Goal: Information Seeking & Learning: Learn about a topic

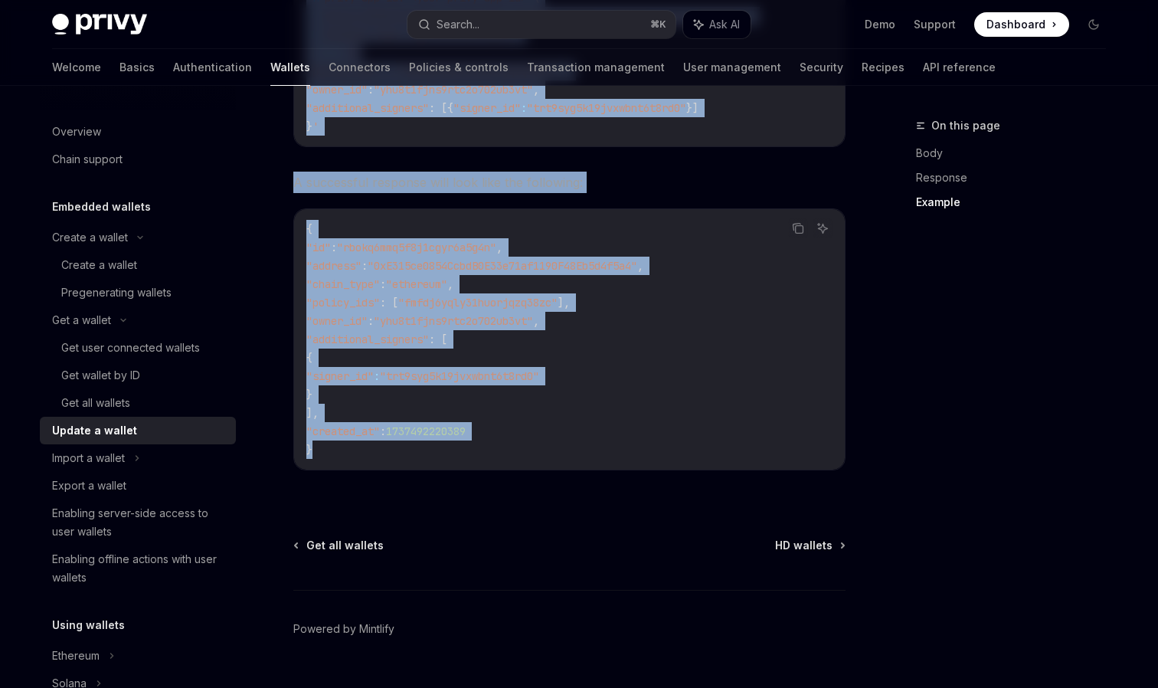
scroll to position [289, 0]
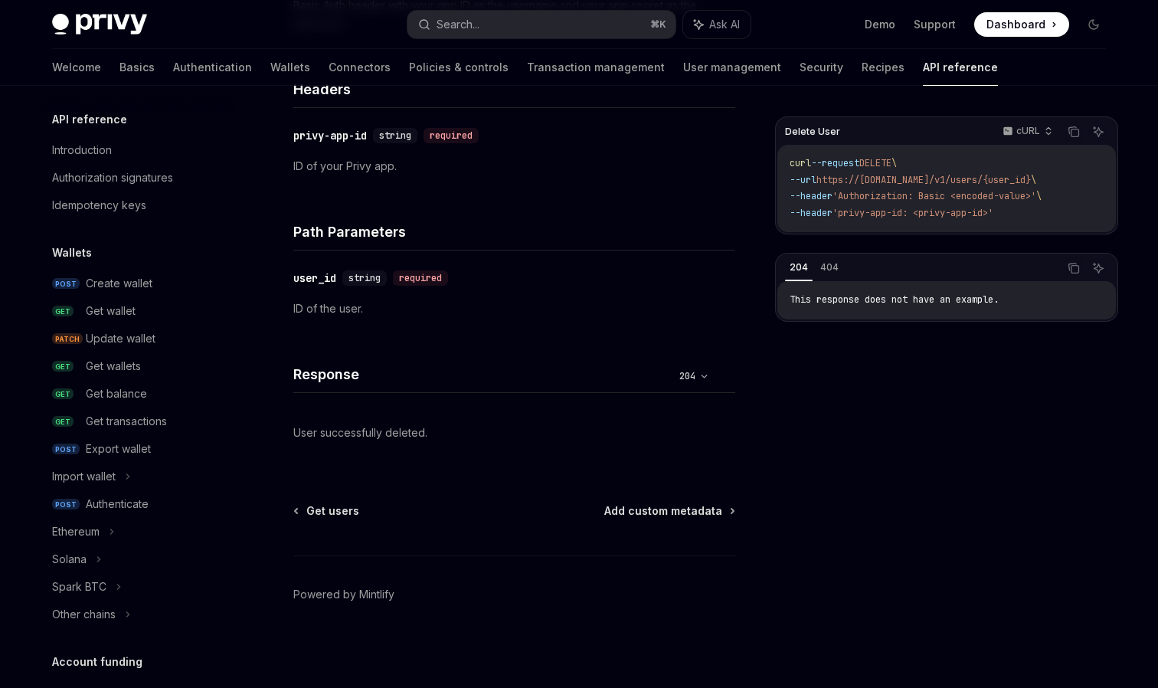
scroll to position [894, 0]
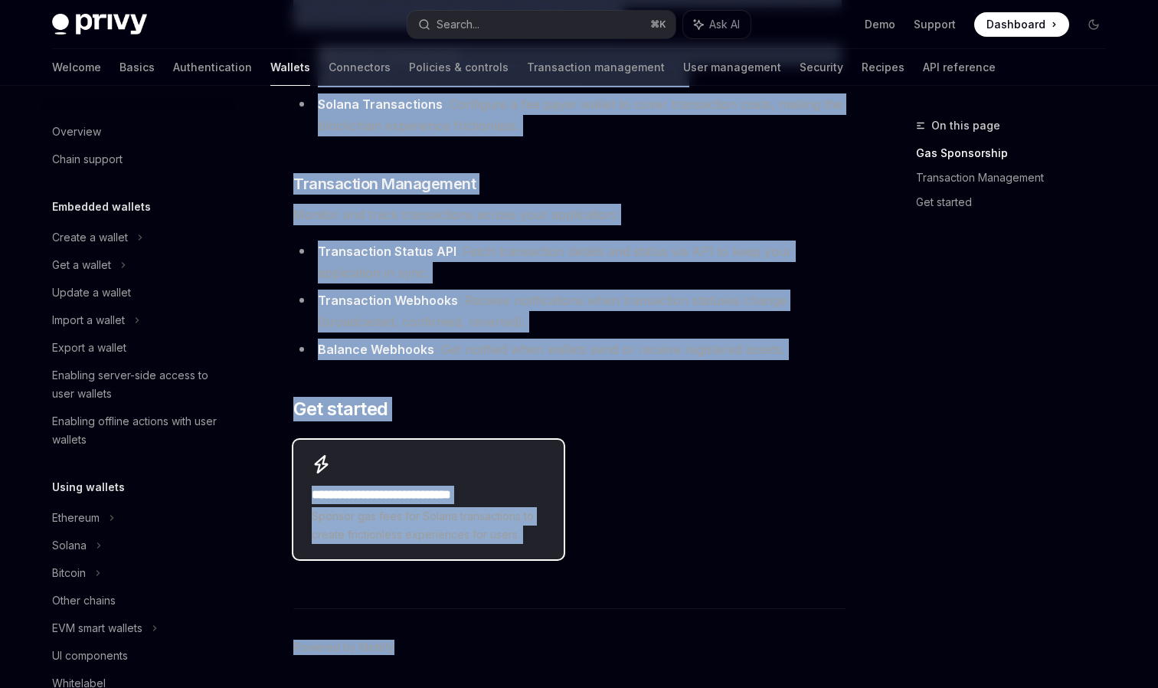
scroll to position [324, 0]
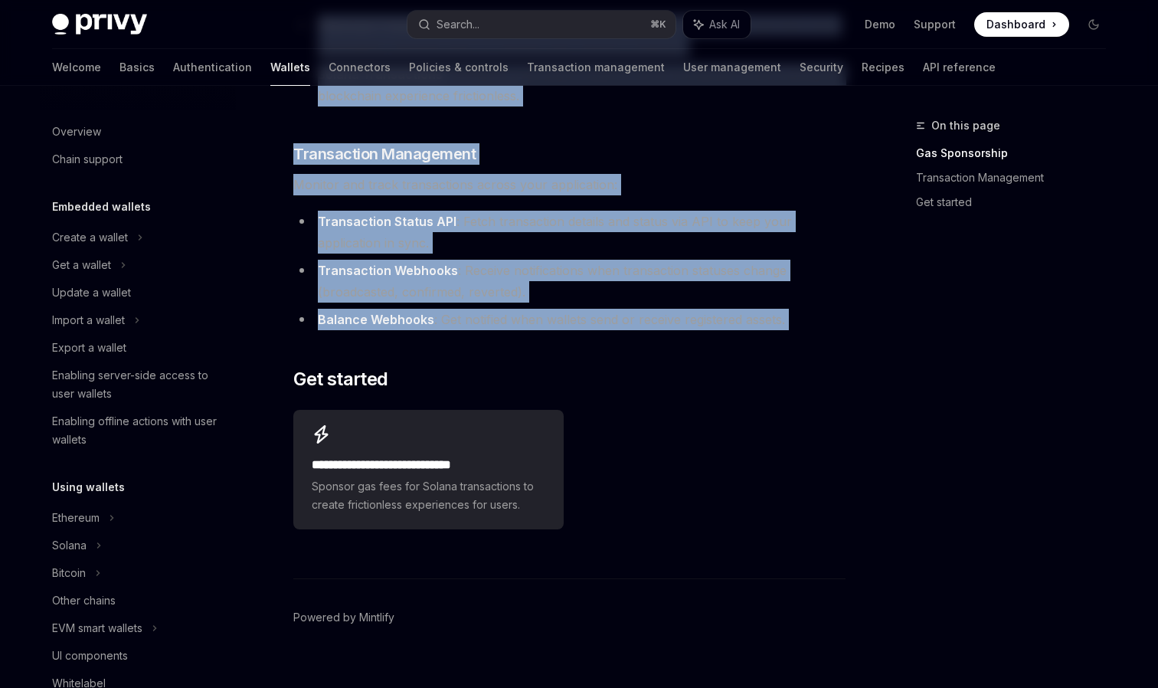
drag, startPoint x: 293, startPoint y: 130, endPoint x: 703, endPoint y: 339, distance: 459.9
click at [703, 339] on div "Overview OpenAI Open in ChatGPT OpenAI Open in ChatGPT Privy provides a compreh…" at bounding box center [425, 251] width 845 height 918
copy div "Loremips DoloRS Amet co AdipISC ElitSE Doei te InciDID Utlab etdolore m aliquae…"
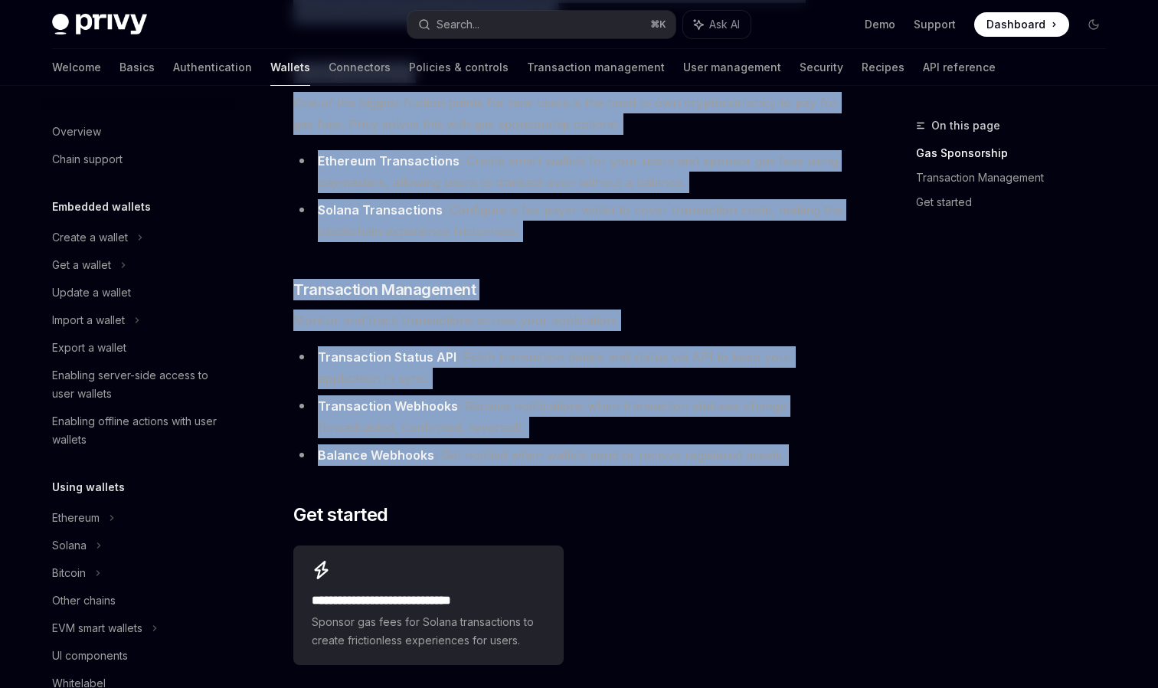
scroll to position [183, 0]
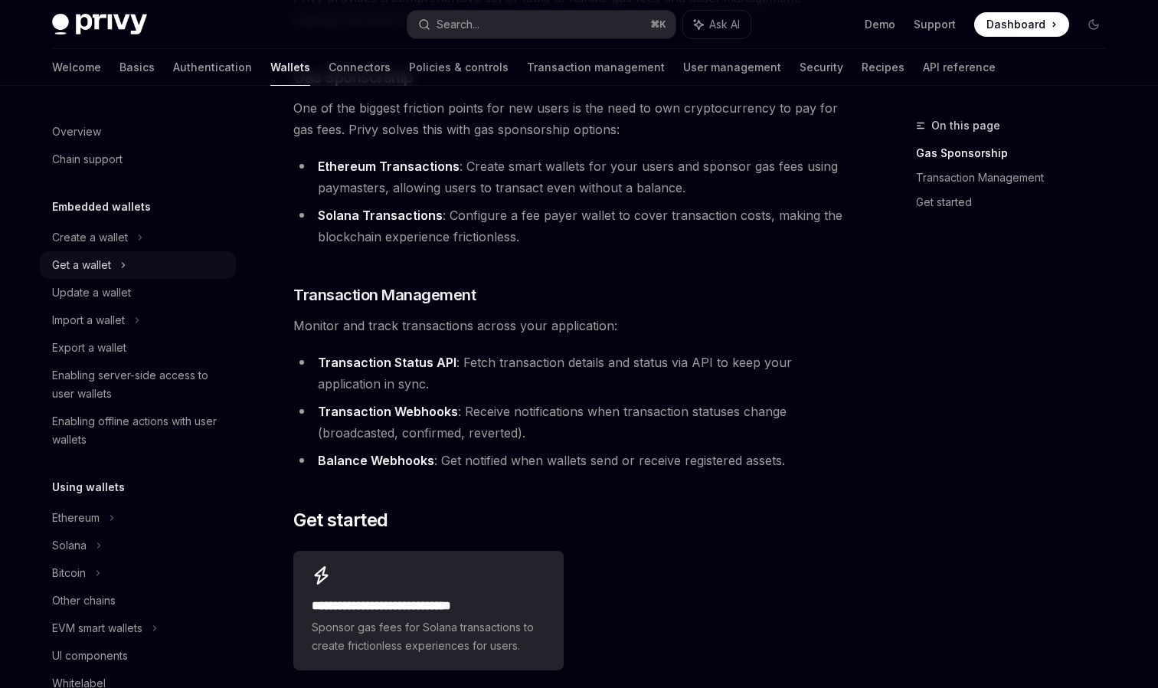
click at [119, 257] on div "Get a wallet" at bounding box center [138, 265] width 196 height 28
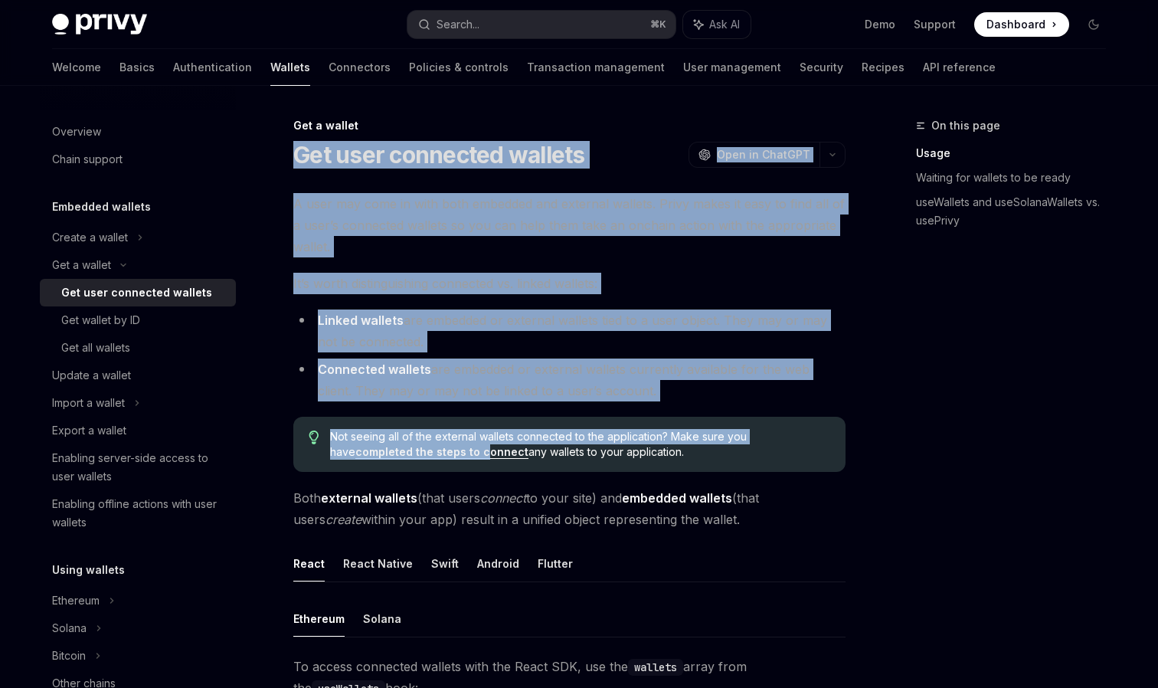
drag, startPoint x: 296, startPoint y: 154, endPoint x: 400, endPoint y: 443, distance: 307.6
click at [385, 554] on button "React Native" at bounding box center [378, 563] width 70 height 36
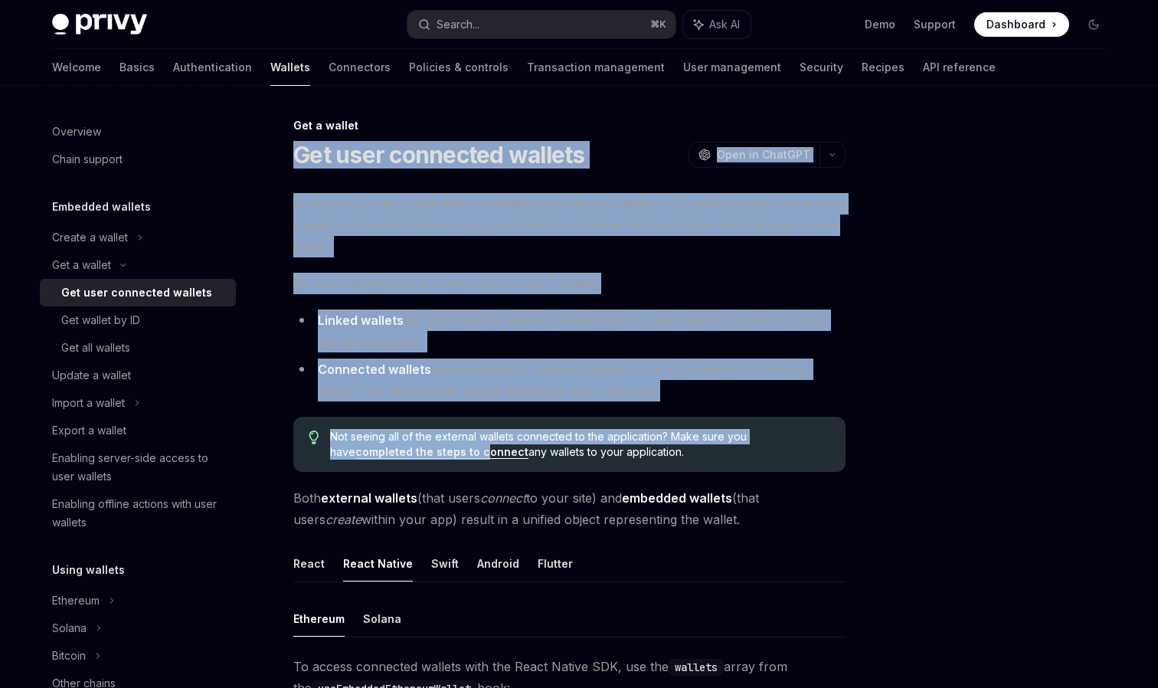
click at [424, 222] on span "A user may come in with both embedded and external wallets. Privy makes it easy…" at bounding box center [569, 225] width 552 height 64
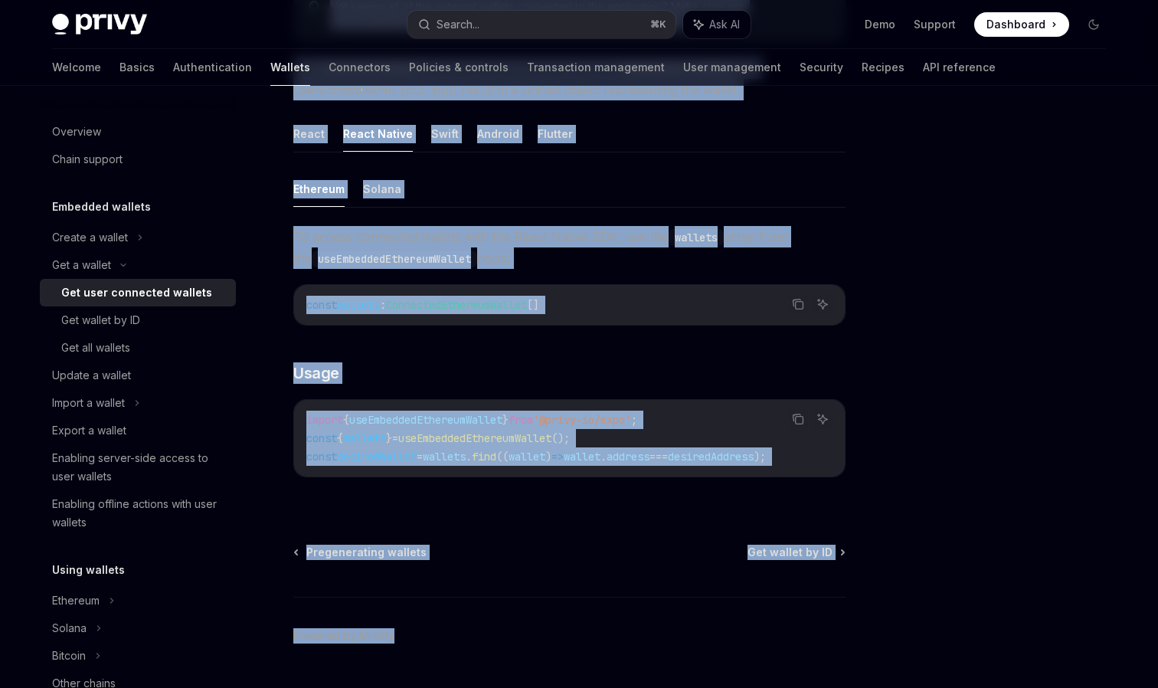
scroll to position [459, 0]
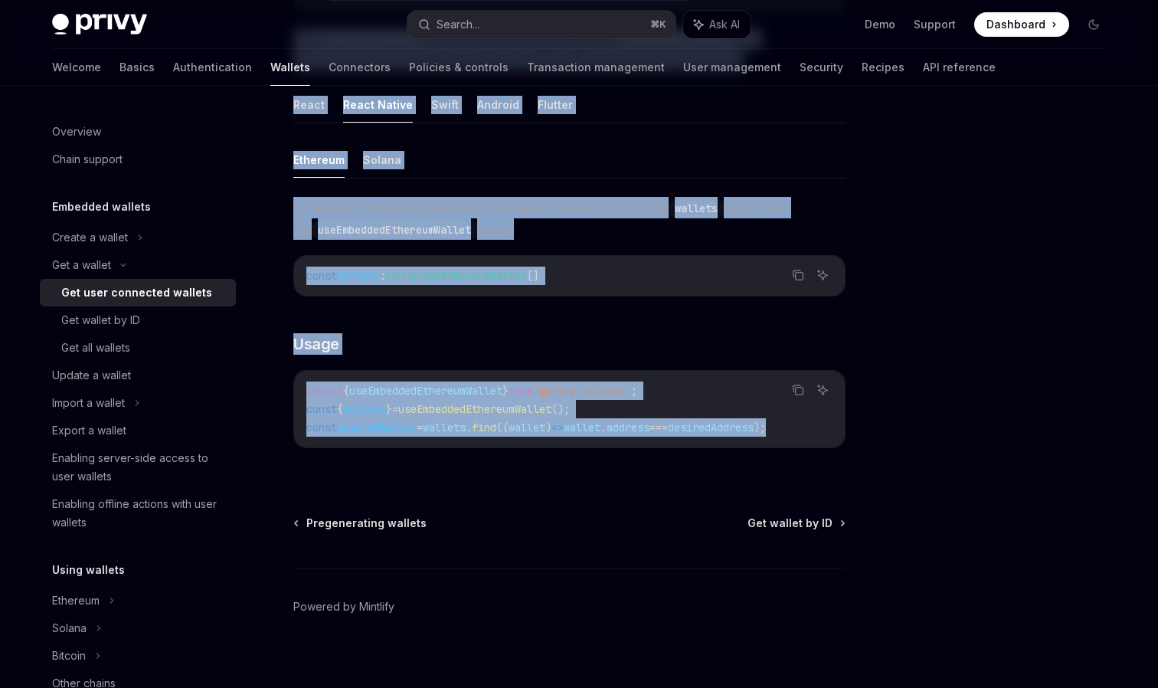
drag, startPoint x: 301, startPoint y: 153, endPoint x: 839, endPoint y: 433, distance: 606.6
click at [839, 433] on div "Get a wallet Get user connected wallets OpenAI Open in ChatGPT OpenAI Open in C…" at bounding box center [425, 179] width 845 height 1042
copy div "Get user connected wallets OpenAI Open in ChatGPT OpenAI Open in ChatGPT A user…"
click at [104, 320] on div "Get wallet by ID" at bounding box center [100, 320] width 79 height 18
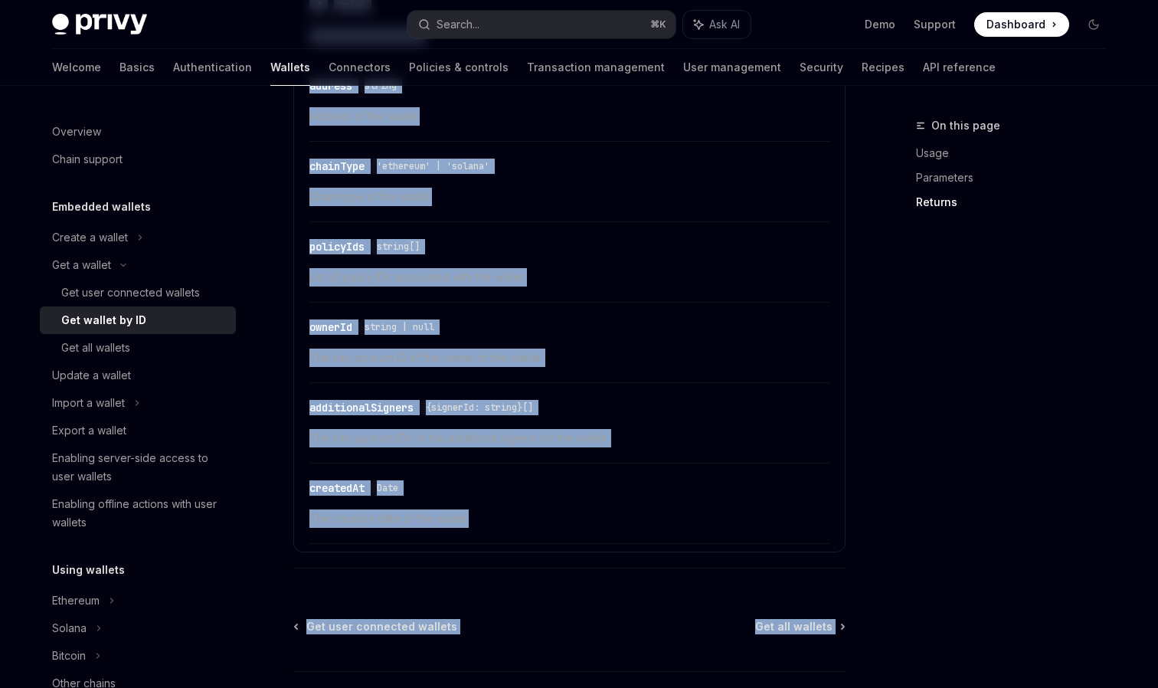
scroll to position [878, 0]
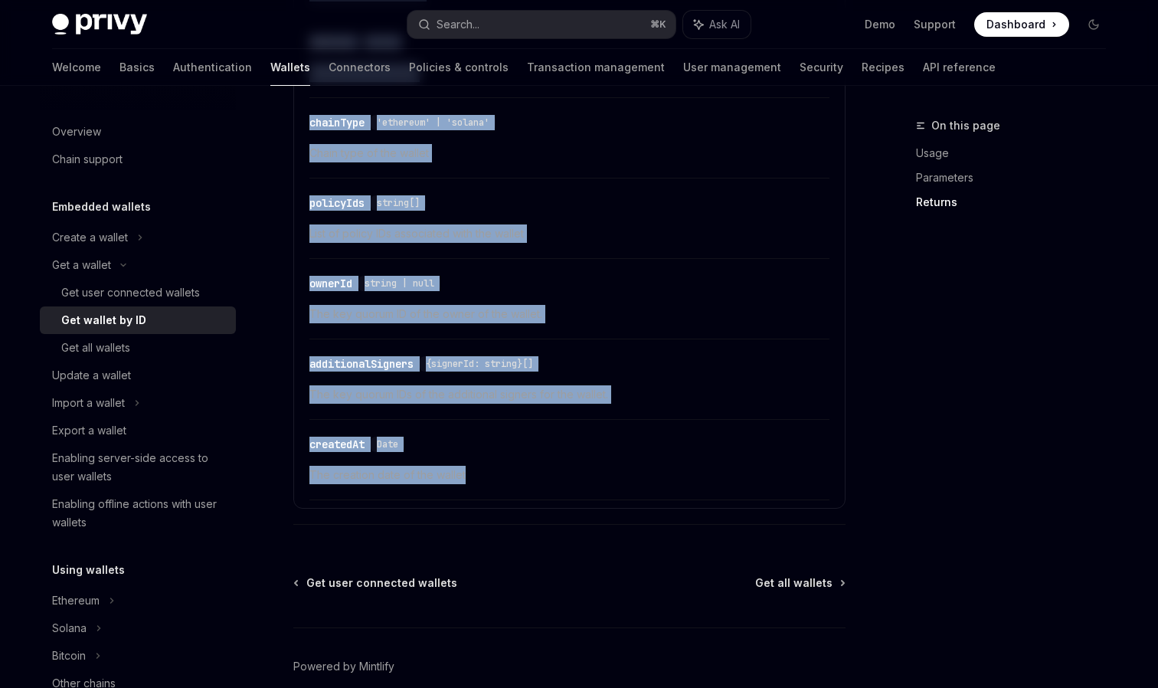
drag, startPoint x: 297, startPoint y: 149, endPoint x: 482, endPoint y: 469, distance: 370.1
copy div "**********"
click at [93, 348] on div "Get all wallets" at bounding box center [95, 347] width 69 height 18
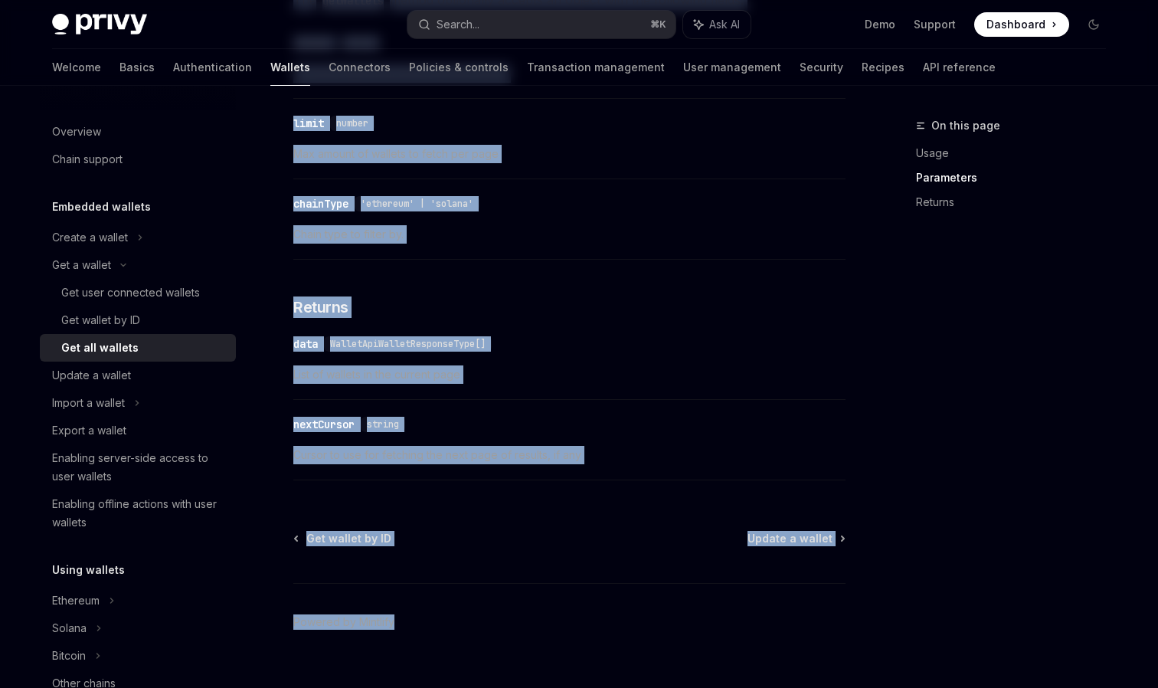
scroll to position [736, 0]
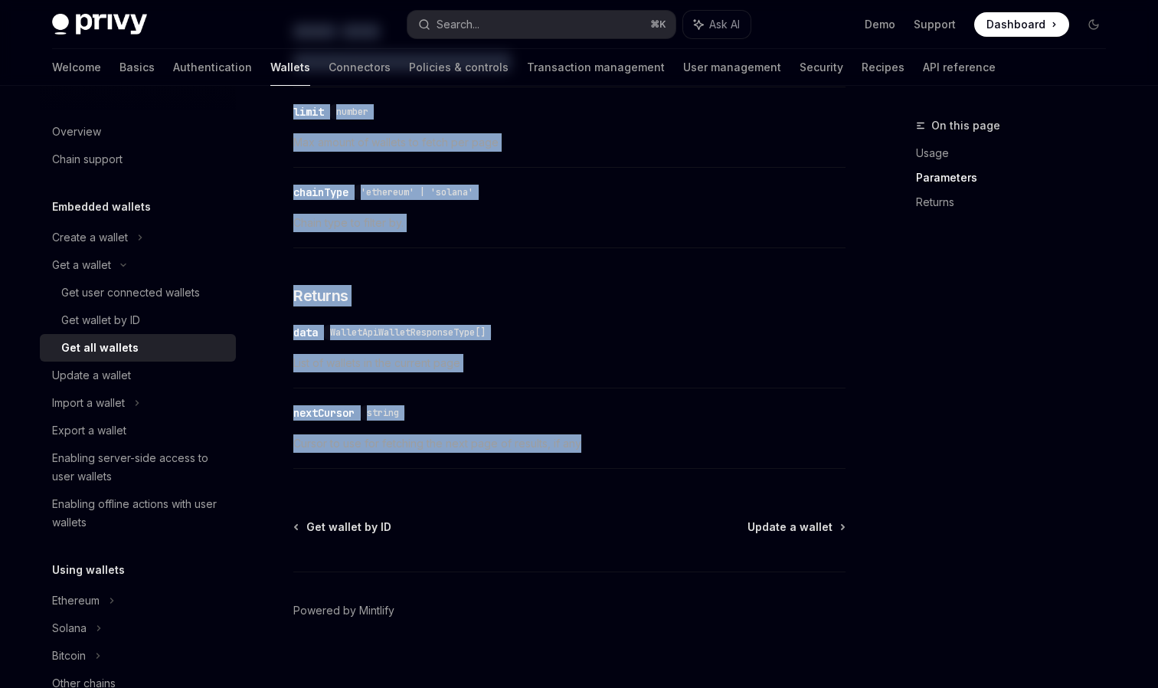
drag, startPoint x: 293, startPoint y: 150, endPoint x: 582, endPoint y: 453, distance: 418.7
click at [582, 453] on div "Get a wallet Get all wallets OpenAI Open in ChatGPT OpenAI Open in ChatGPT Get …" at bounding box center [425, 42] width 845 height 1323
copy div "Get all wallets OpenAI Open in ChatGPT OpenAI Open in ChatGPT Get all wallets f…"
click at [126, 380] on div "Update a wallet" at bounding box center [91, 375] width 79 height 18
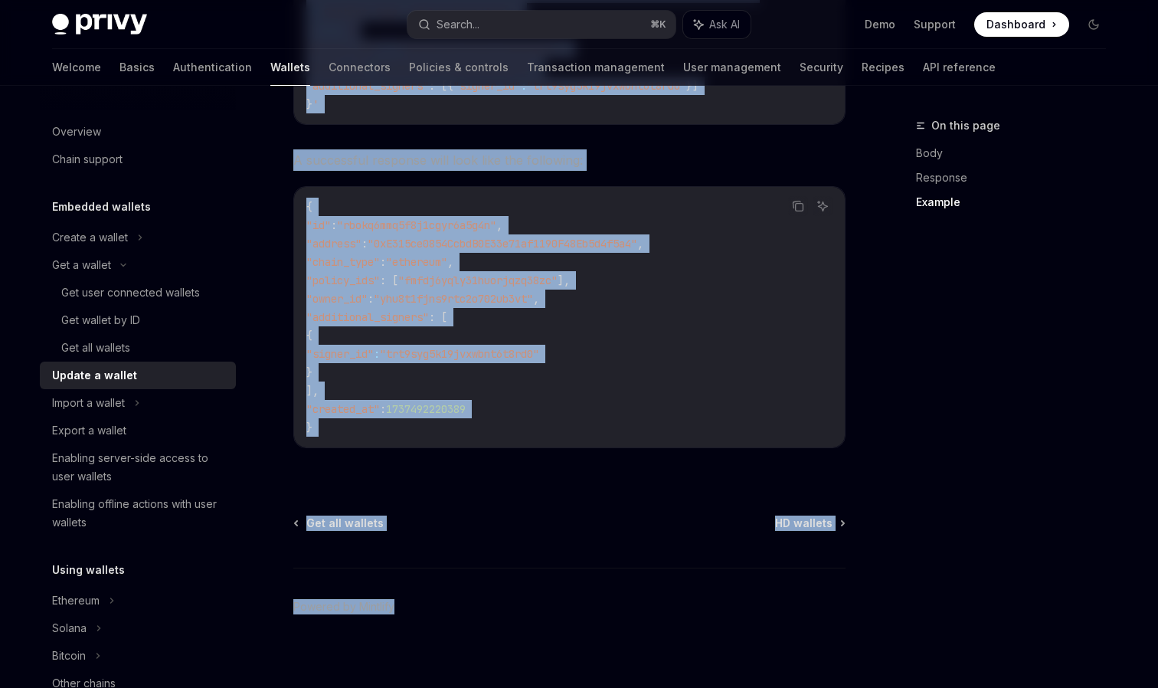
scroll to position [1823, 0]
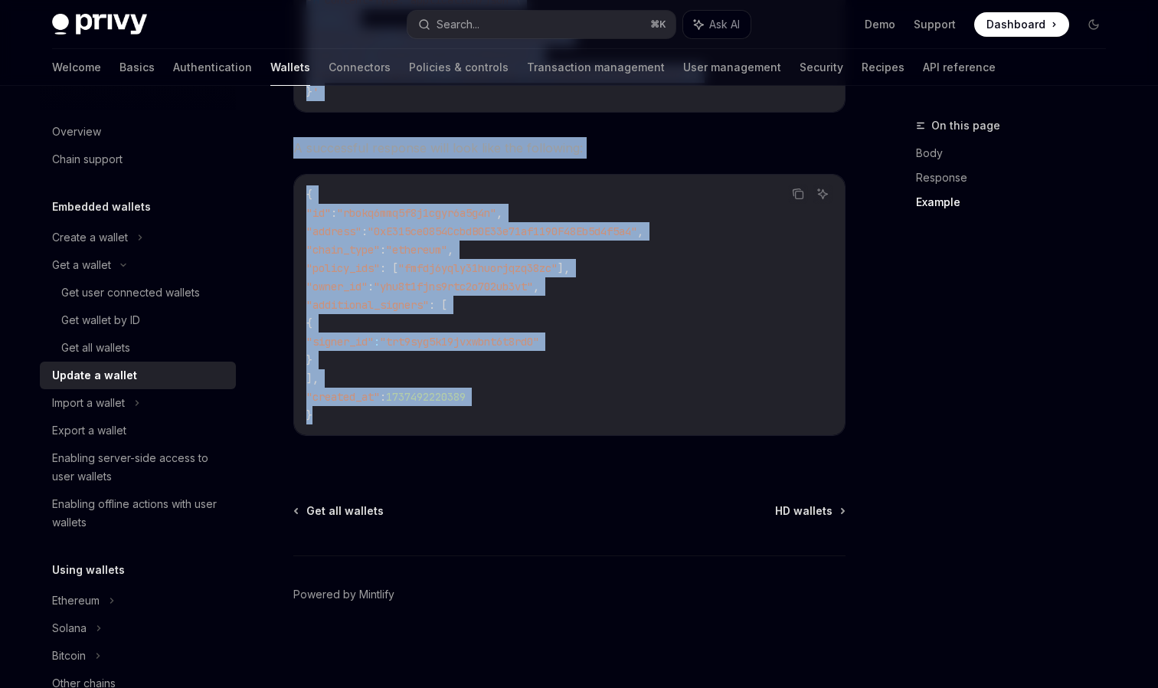
drag, startPoint x: 295, startPoint y: 151, endPoint x: 381, endPoint y: 429, distance: 291.1
copy div "Update a wallet OpenAI Open in ChatGPT OpenAI Open in ChatGPT Privy enables you…"
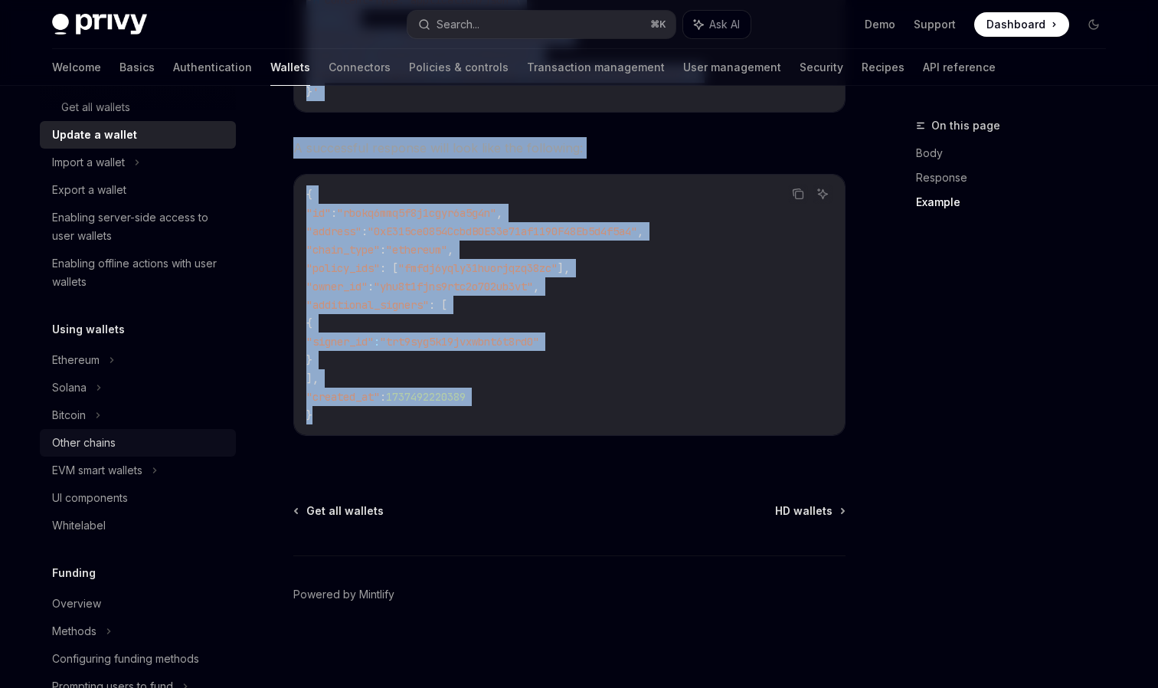
scroll to position [275, 0]
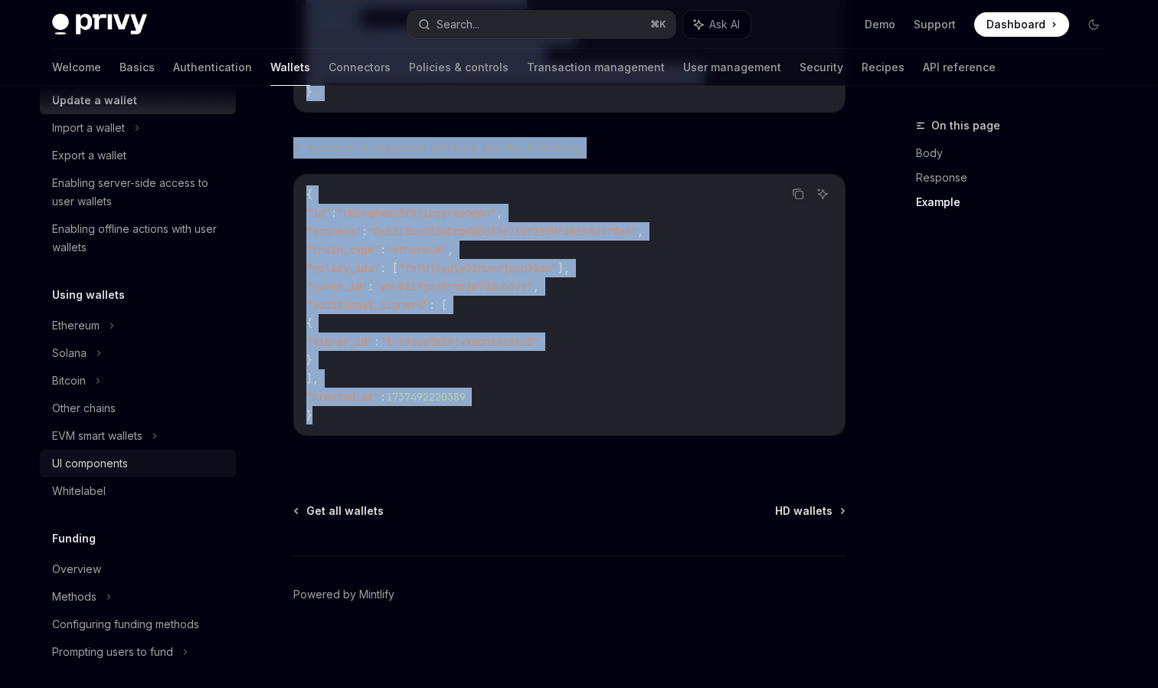
click at [133, 460] on div "UI components" at bounding box center [139, 463] width 175 height 18
type textarea "*"
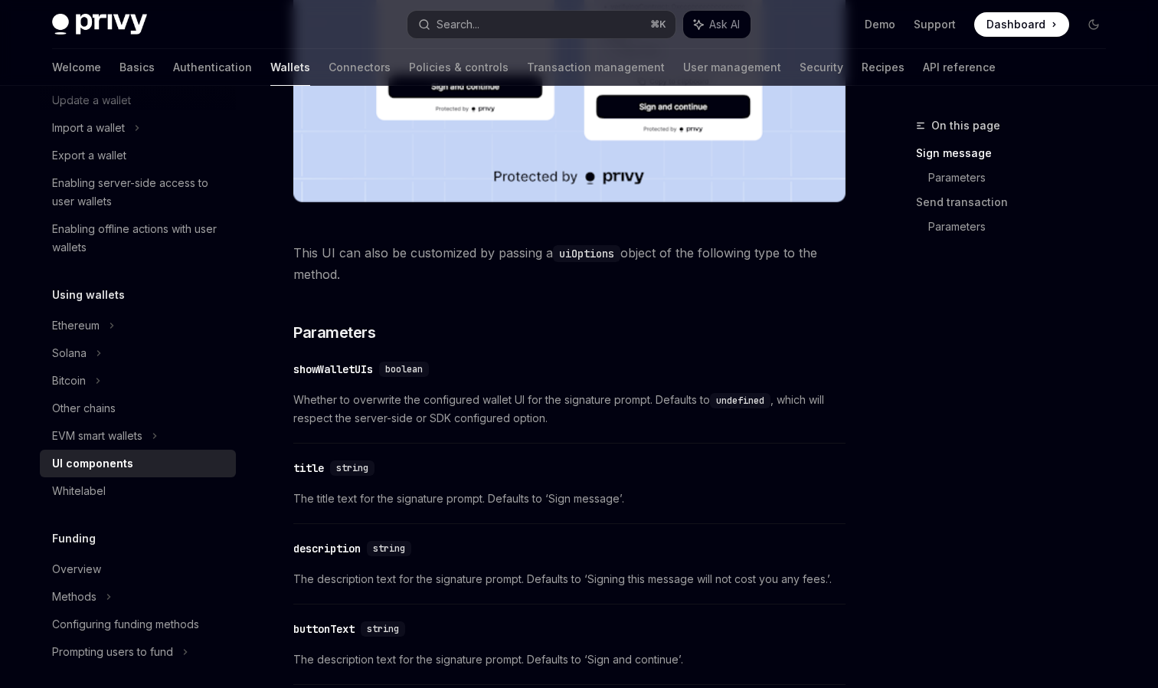
scroll to position [637, 0]
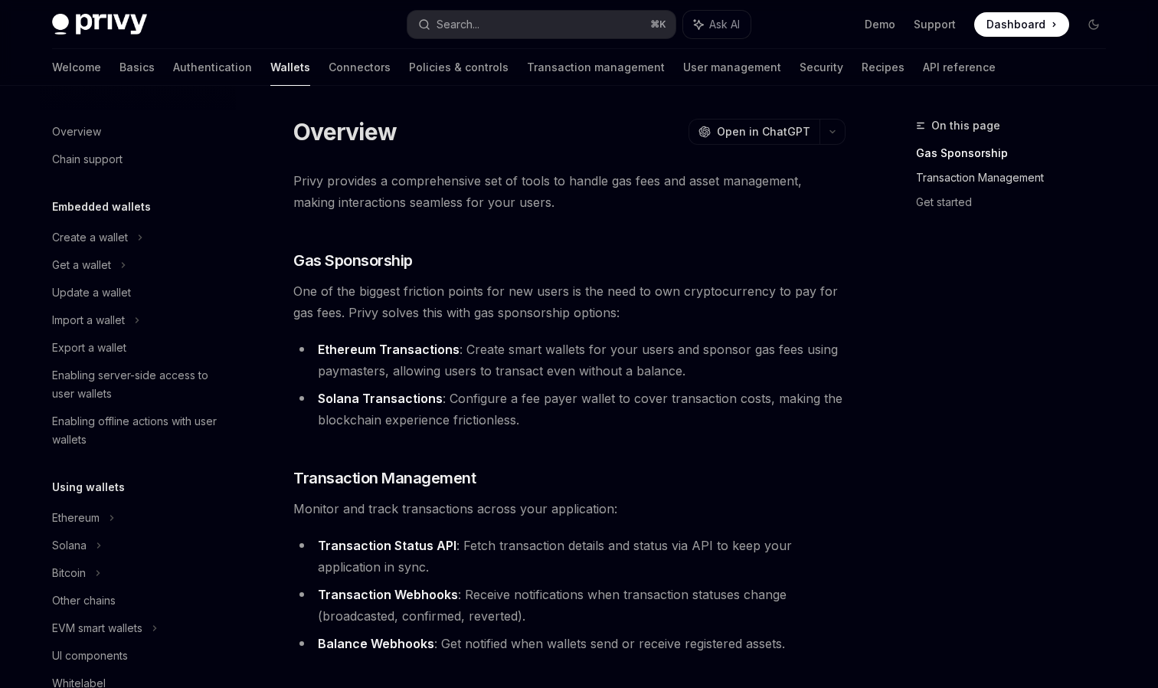
click at [960, 180] on link "Transaction Management" at bounding box center [1017, 177] width 202 height 25
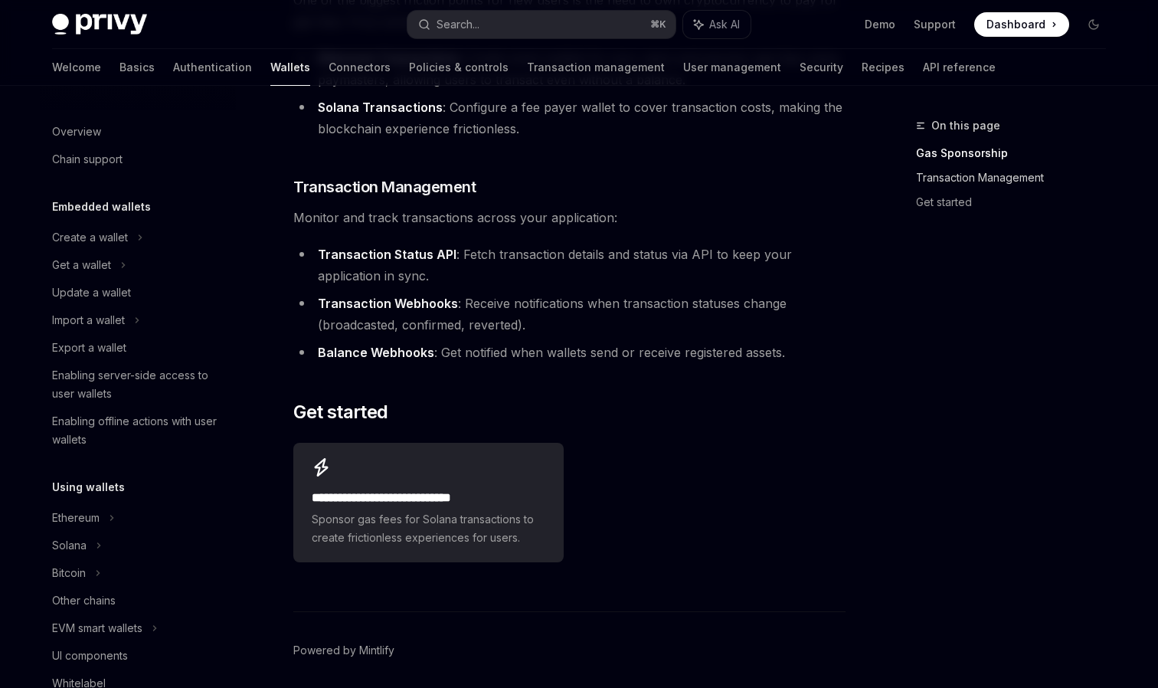
scroll to position [347, 0]
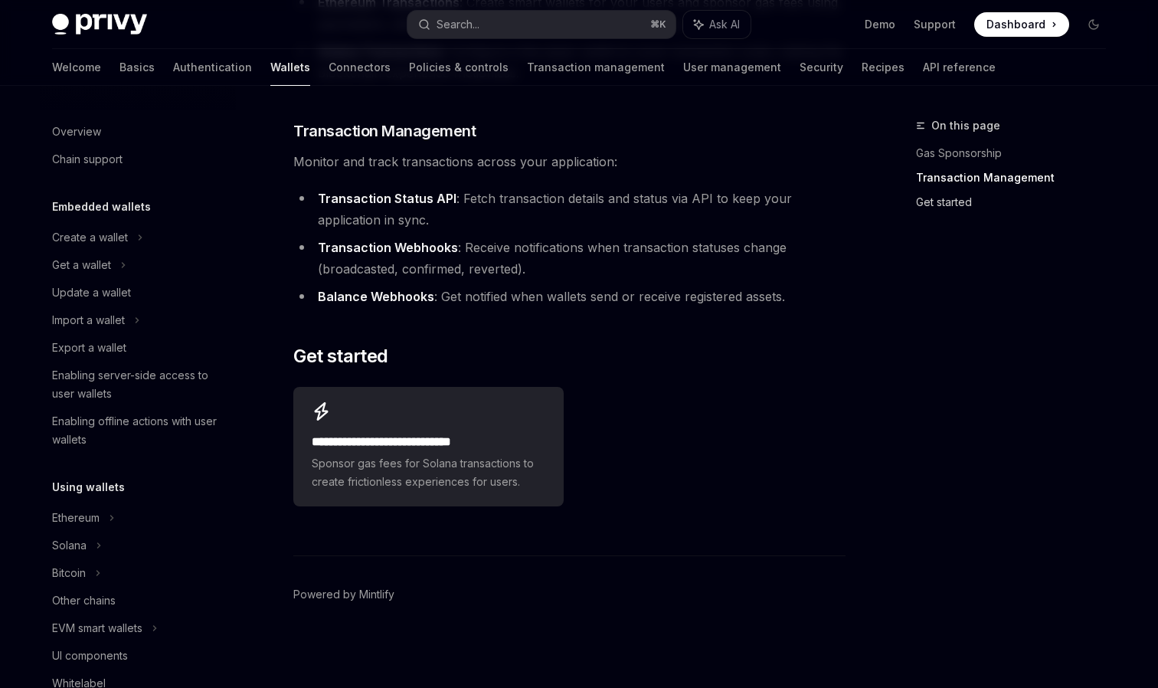
click at [944, 202] on link "Get started" at bounding box center [1017, 202] width 202 height 25
click at [420, 245] on strong "Transaction Webhooks" at bounding box center [388, 247] width 140 height 15
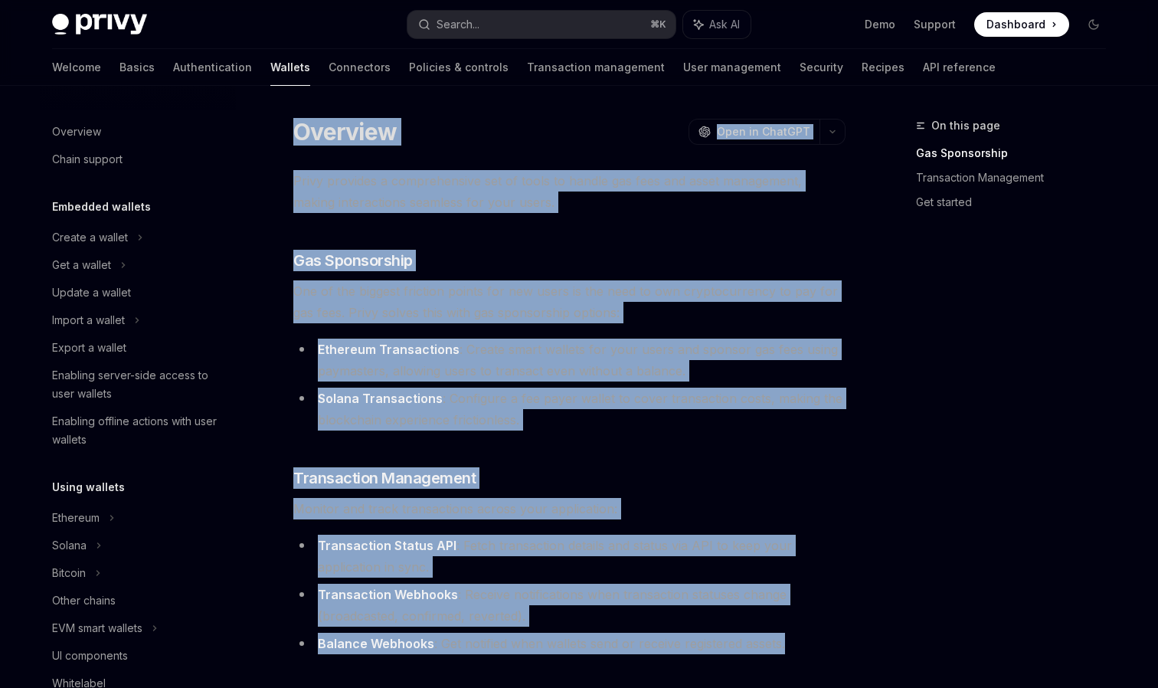
drag, startPoint x: 799, startPoint y: 485, endPoint x: 291, endPoint y: 123, distance: 624.3
click at [291, 123] on div "Overview OpenAI Open in ChatGPT OpenAI Open in ChatGPT Privy provides a compreh…" at bounding box center [425, 575] width 845 height 918
copy div "Overview OpenAI Open in ChatGPT OpenAI Open in ChatGPT Privy provides a compreh…"
